Goal: Task Accomplishment & Management: Manage account settings

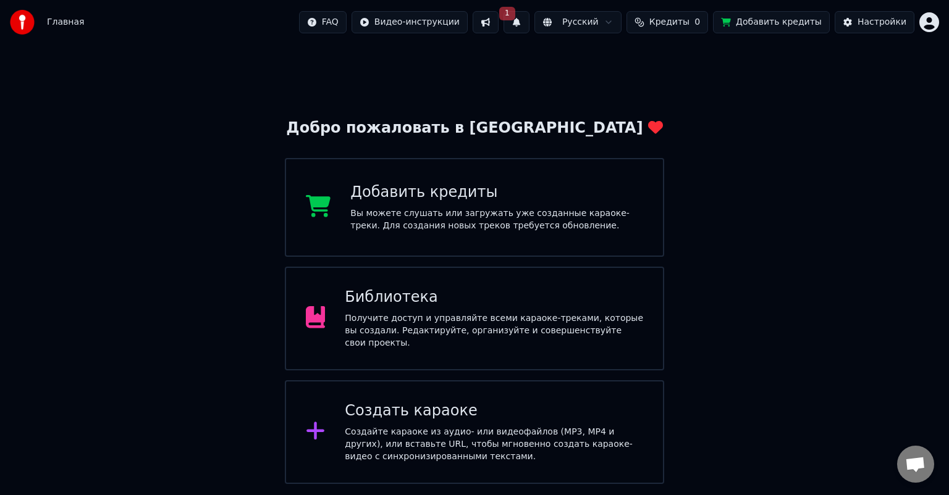
click at [499, 22] on button at bounding box center [486, 22] width 26 height 22
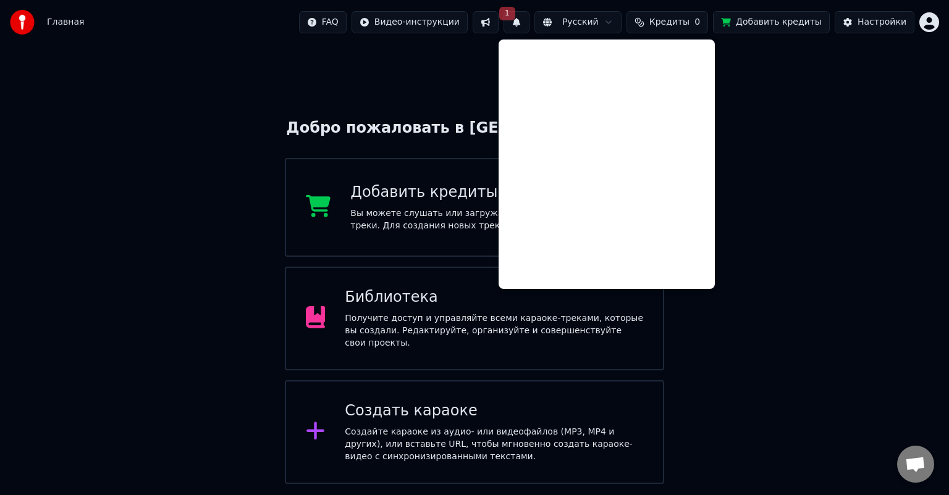
drag, startPoint x: 764, startPoint y: 212, endPoint x: 734, endPoint y: 182, distance: 42.4
click at [764, 211] on div "Добро пожаловать в Youka Добавить кредиты Вы можете слушать или загружать уже с…" at bounding box center [474, 264] width 949 height 440
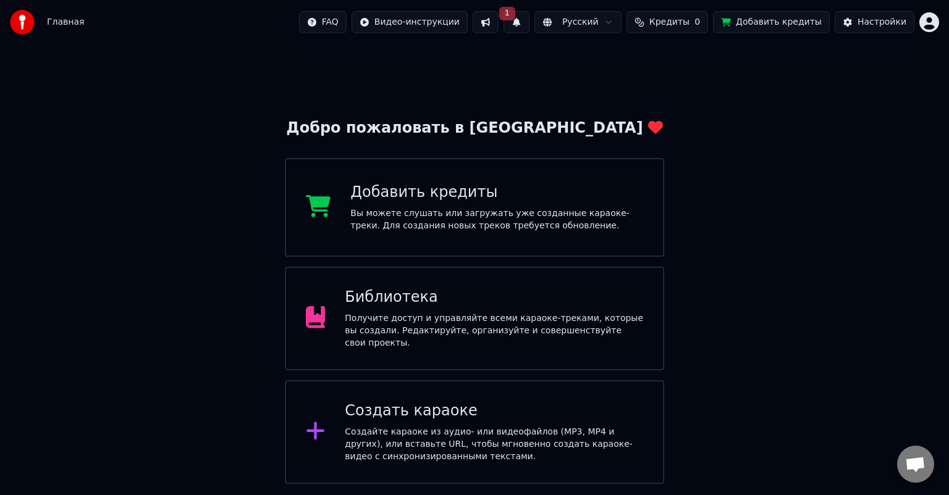
click at [529, 23] on button "1" at bounding box center [517, 22] width 26 height 22
click at [611, 64] on button "Обновить" at bounding box center [634, 61] width 65 height 22
click at [529, 22] on button at bounding box center [517, 22] width 26 height 22
click at [552, 90] on div "Добро пожаловать в Youka Добавить кредиты Вы можете слушать или загружать уже с…" at bounding box center [474, 264] width 949 height 440
click at [865, 30] on button "Настройки" at bounding box center [875, 22] width 80 height 22
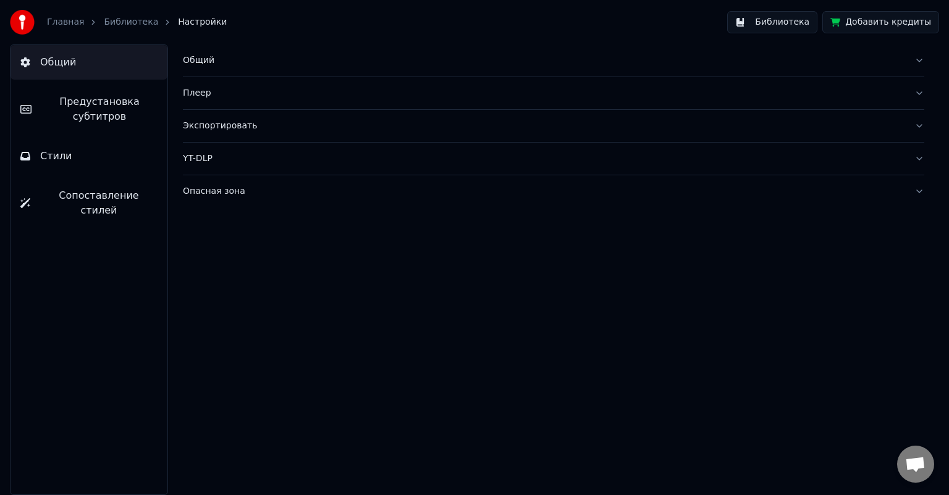
click at [69, 23] on link "Главная" at bounding box center [65, 22] width 37 height 12
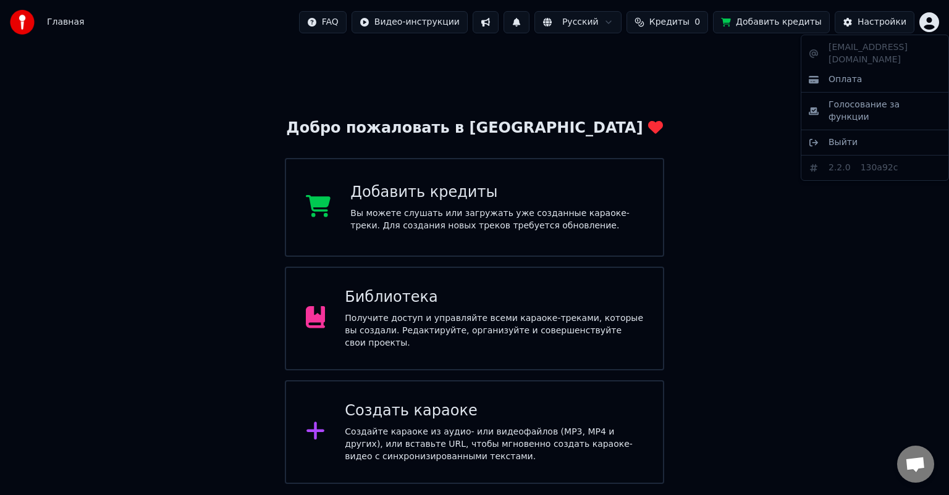
click at [927, 25] on html "Главная FAQ Видео-инструкции Русский Кредиты 0 Добавить кредиты Настройки Добро…" at bounding box center [474, 242] width 949 height 484
click at [848, 137] on span "Выйти" at bounding box center [842, 143] width 29 height 12
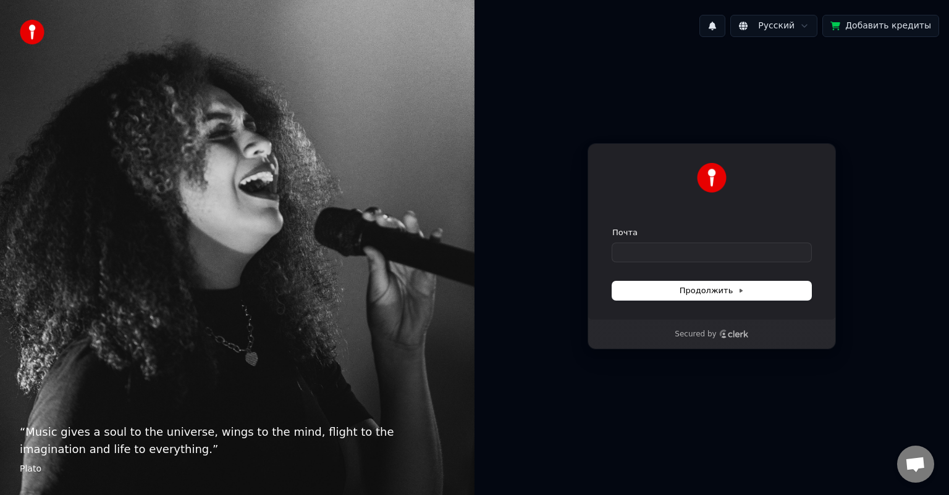
click at [699, 263] on form "Почта Продолжить" at bounding box center [711, 263] width 199 height 73
click at [702, 255] on input "Почта" at bounding box center [711, 252] width 199 height 19
paste input "**********"
click at [709, 292] on span "Продолжить" at bounding box center [712, 290] width 65 height 11
type input "**********"
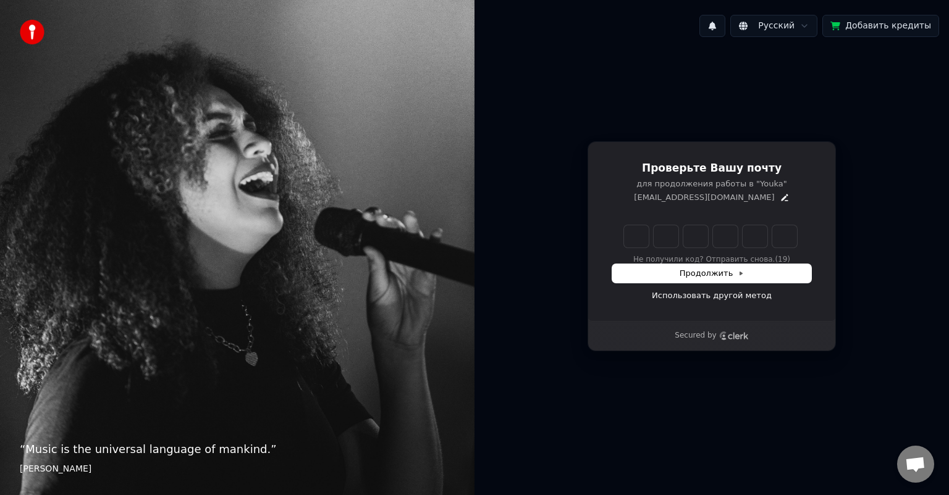
type input "******"
type input "*"
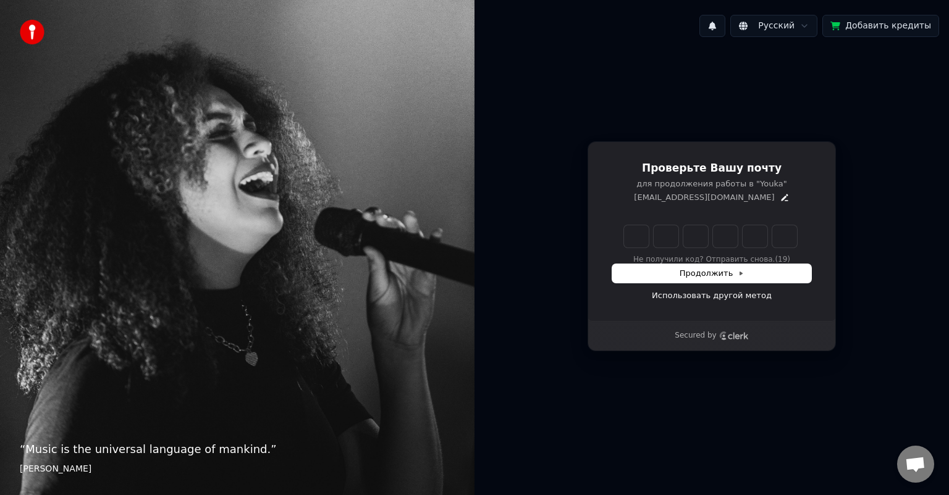
type input "*"
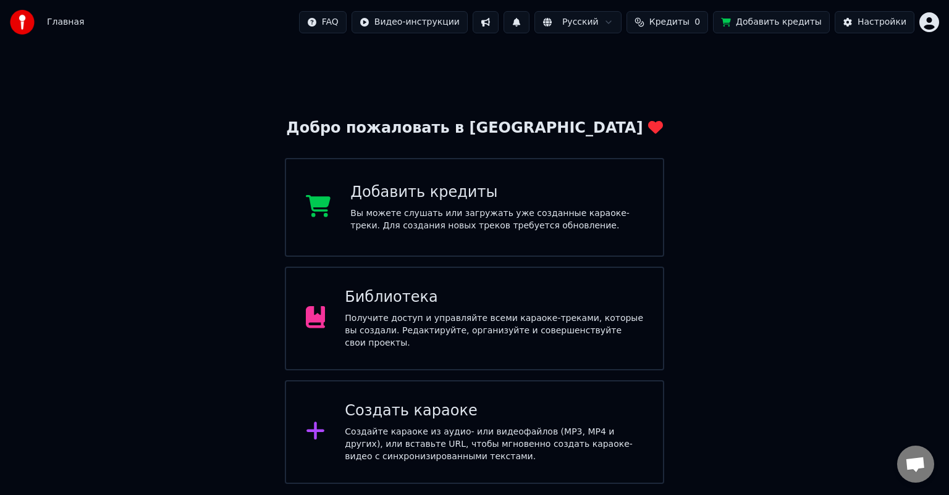
click at [683, 23] on span "Кредиты" at bounding box center [669, 22] width 40 height 12
click at [767, 132] on div "Добро пожаловать в Youka Добавить кредиты Вы можете слушать или загружать уже с…" at bounding box center [474, 264] width 949 height 440
click at [689, 18] on span "Кредиты" at bounding box center [669, 22] width 40 height 12
click at [710, 132] on div "Добро пожаловать в Youka Добавить кредиты Вы можете слушать или загружать уже с…" at bounding box center [474, 264] width 949 height 440
click at [689, 28] on span "Кредиты" at bounding box center [669, 22] width 40 height 12
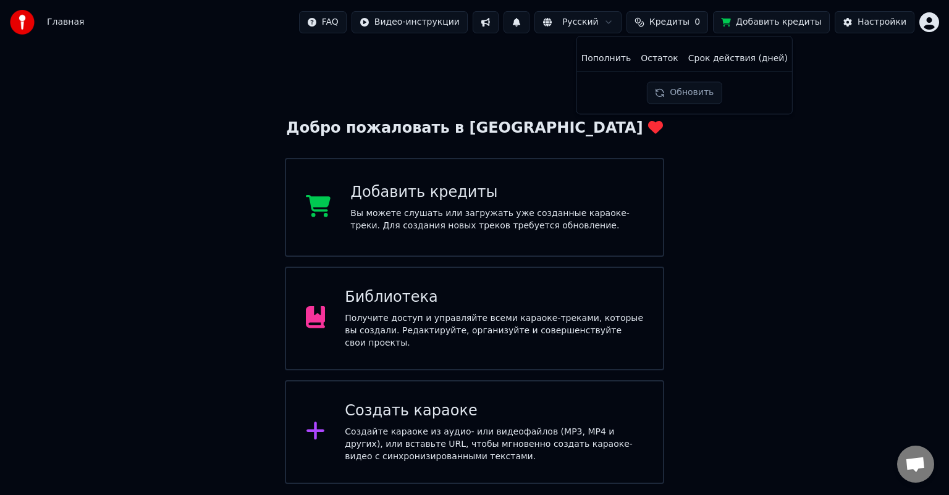
click at [727, 151] on div "Добро пожаловать в Youka Добавить кредиты Вы можете слушать или загружать уже с…" at bounding box center [474, 264] width 949 height 440
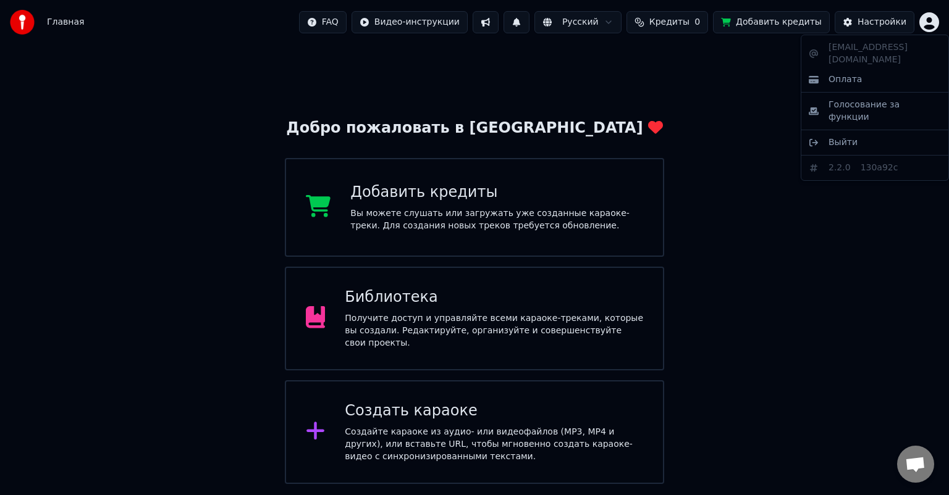
click at [927, 28] on html "Главная FAQ Видео-инструкции Русский Кредиты 0 Добавить кредиты Настройки Добро…" at bounding box center [474, 242] width 949 height 484
click at [859, 133] on div "Выйти" at bounding box center [875, 143] width 142 height 20
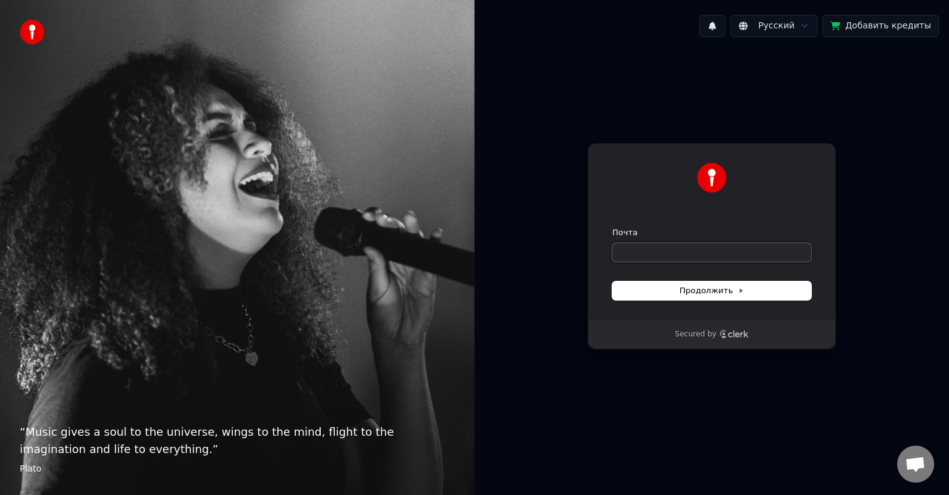
drag, startPoint x: 693, startPoint y: 250, endPoint x: 640, endPoint y: 289, distance: 65.0
click at [691, 252] on input "Почта" at bounding box center [711, 252] width 199 height 19
paste input "**********"
click at [683, 293] on span "Продолжить" at bounding box center [712, 290] width 65 height 11
type input "**********"
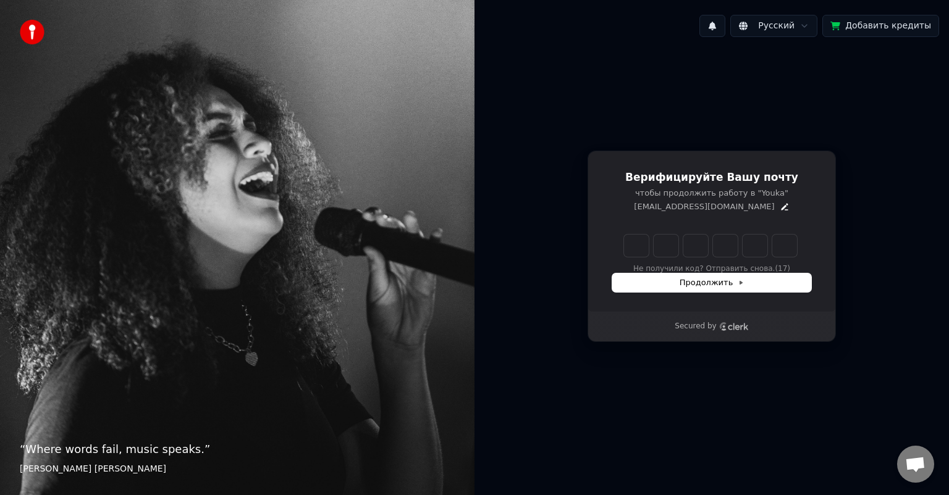
type input "******"
type input "*"
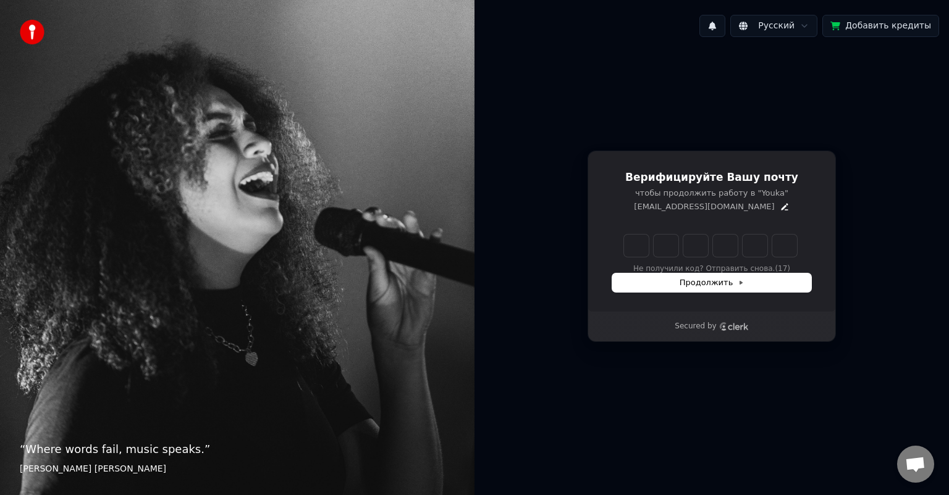
type input "*"
